Goal: Check status: Check status

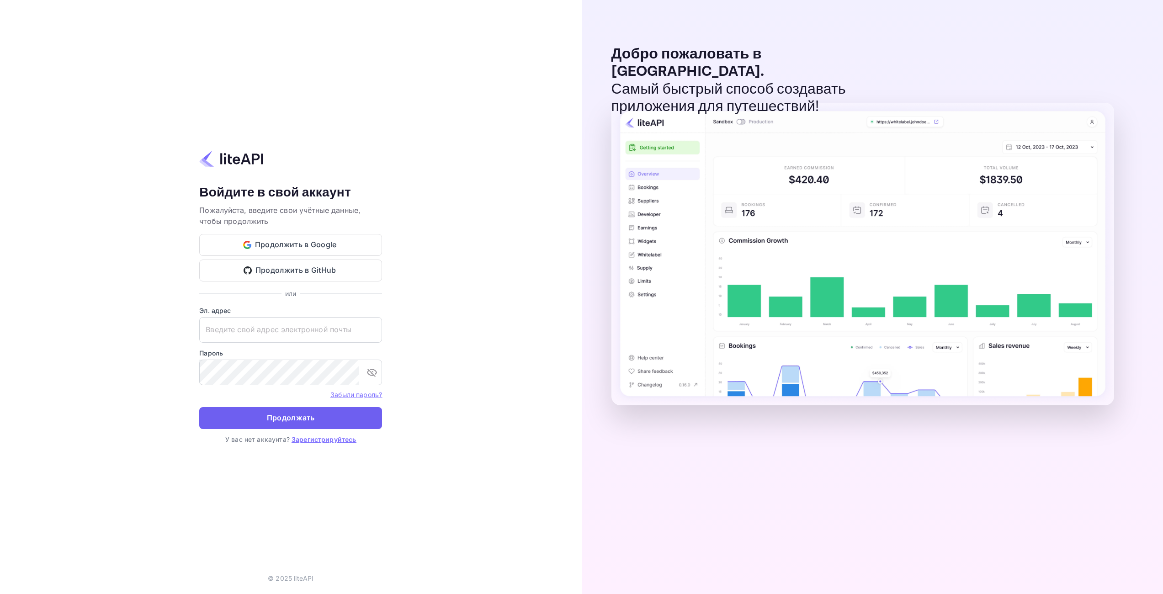
type input "[EMAIL_ADDRESS][DOMAIN_NAME]"
click at [279, 425] on button "Продолжать" at bounding box center [290, 418] width 183 height 22
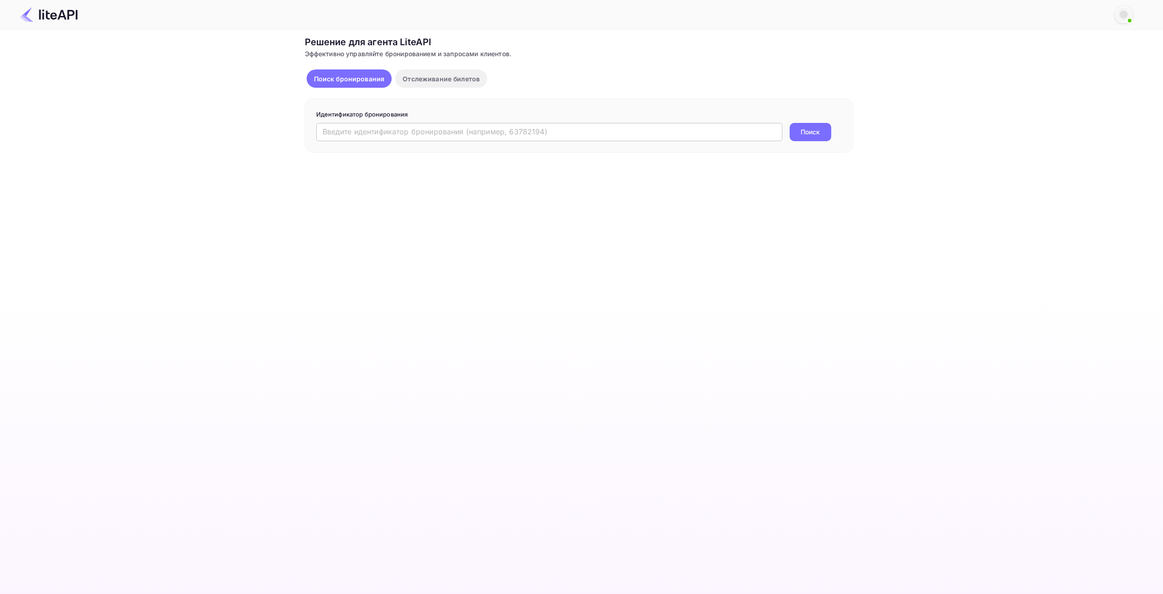
click at [389, 131] on input "text" at bounding box center [549, 132] width 466 height 18
paste input "8971829"
type input "8971829"
click at [807, 132] on ya-tr-span "Поиск" at bounding box center [810, 132] width 19 height 10
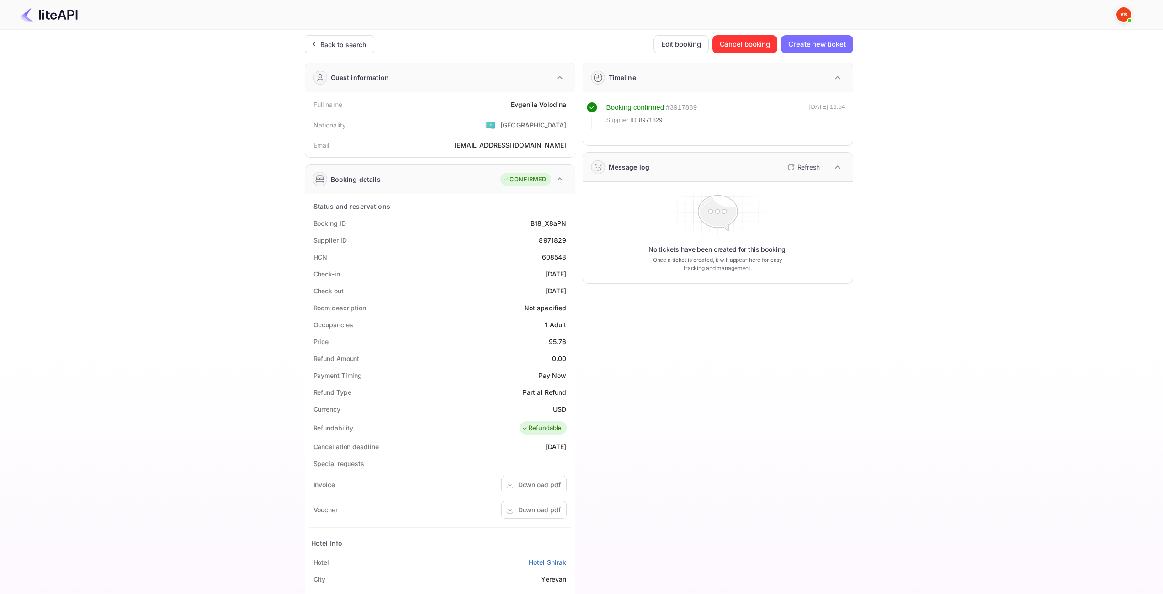
click at [553, 341] on div "95.76" at bounding box center [558, 342] width 18 height 10
copy div "95.76"
click at [565, 406] on div "USD" at bounding box center [559, 410] width 13 height 10
click at [559, 409] on div "USD" at bounding box center [559, 410] width 13 height 10
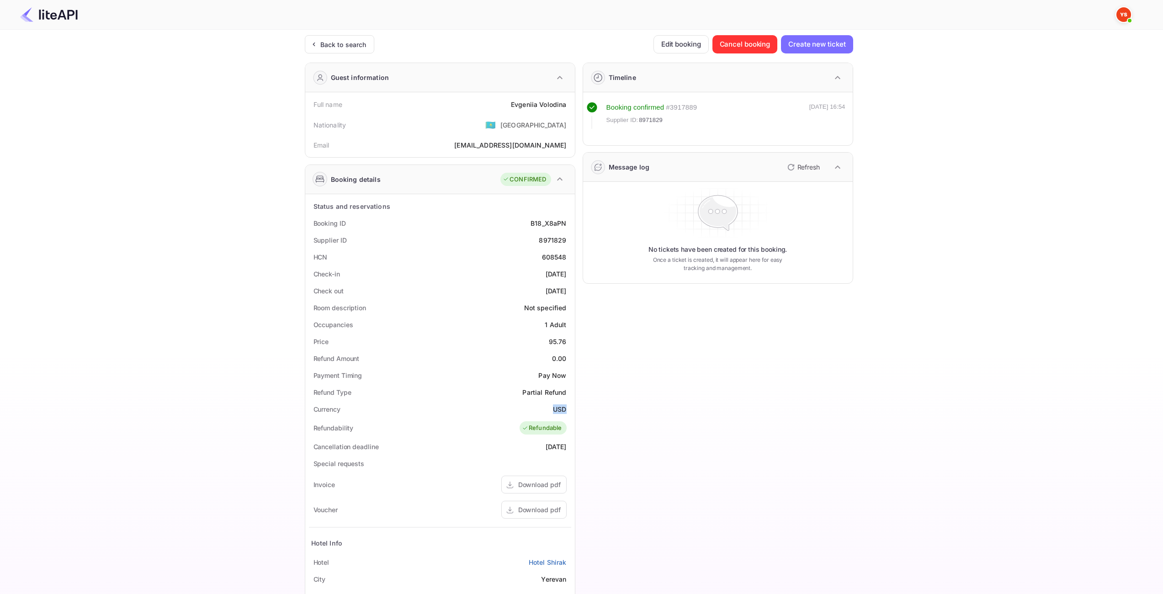
click at [559, 409] on div "USD" at bounding box center [559, 410] width 13 height 10
copy div "USD"
